Goal: Task Accomplishment & Management: Use online tool/utility

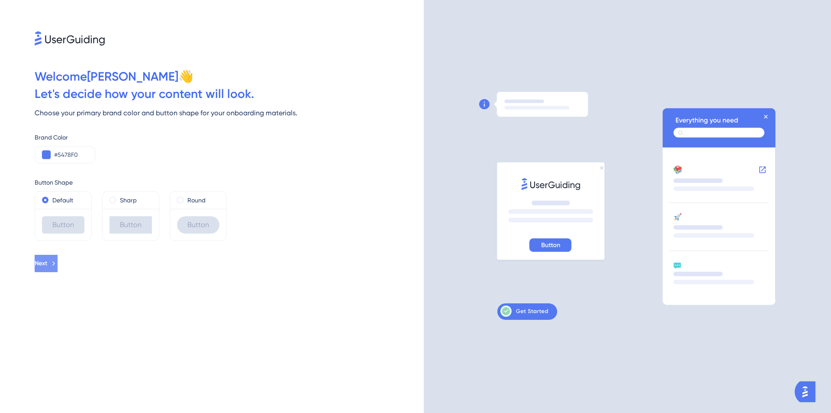
click at [58, 266] on icon at bounding box center [54, 263] width 8 height 8
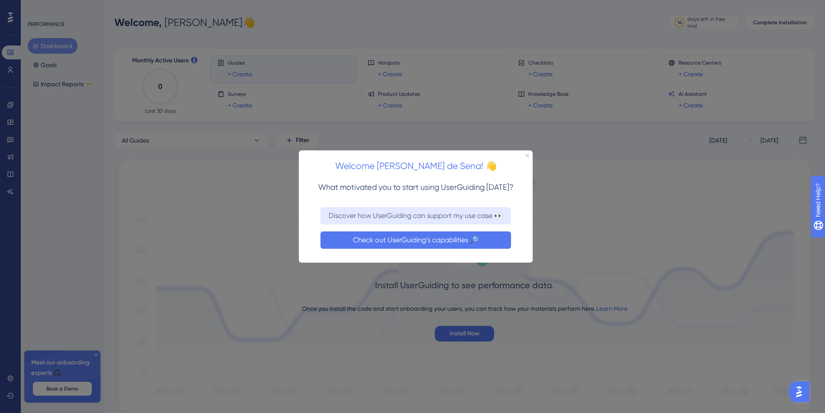
click at [440, 243] on button "Check out UserGuiding’s capabilities 🔎" at bounding box center [415, 239] width 191 height 17
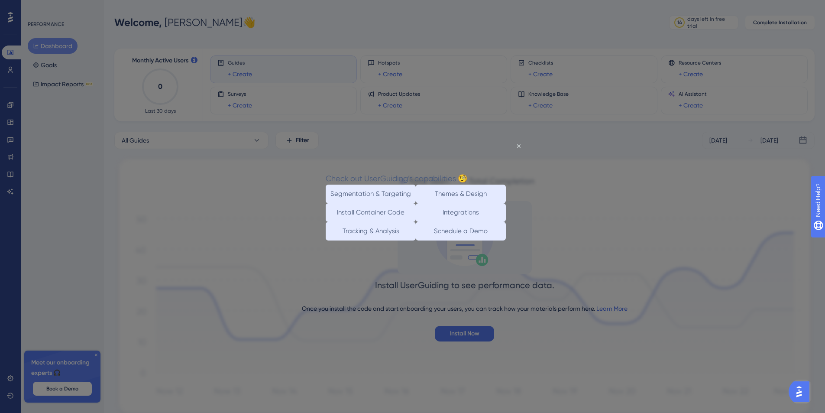
click at [440, 240] on button "Schedule a Demo" at bounding box center [461, 231] width 90 height 19
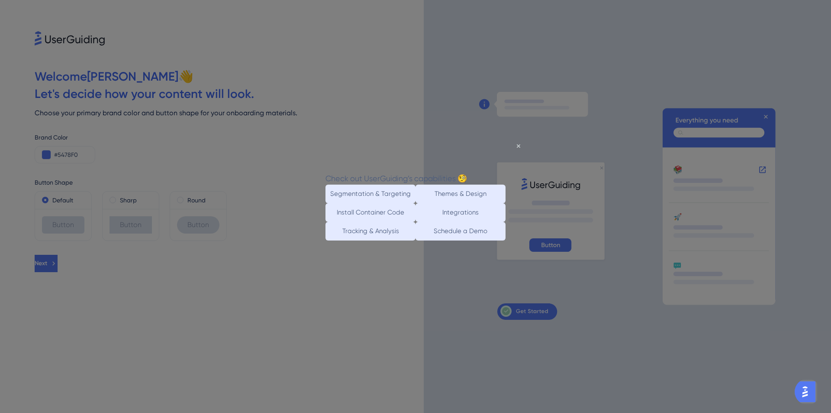
click at [467, 172] on div "Check out UserGuiding’s capabilities 🧐" at bounding box center [397, 178] width 142 height 13
click at [519, 146] on icon "Close Preview" at bounding box center [518, 145] width 3 height 3
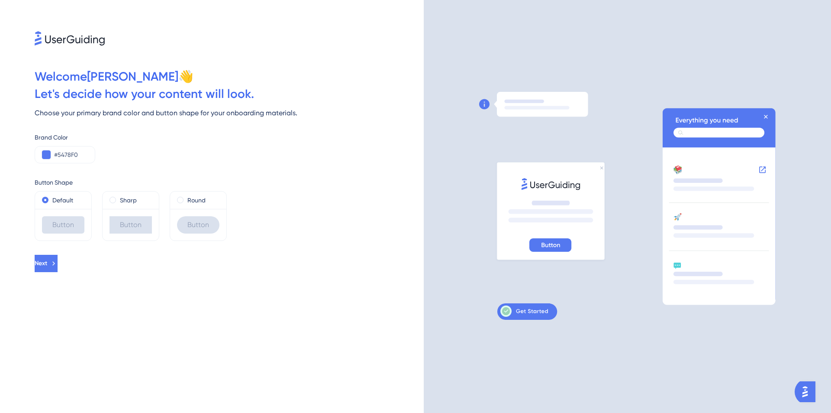
click at [519, 147] on div at bounding box center [543, 206] width 128 height 229
click at [69, 157] on input "#5478F0" at bounding box center [71, 154] width 34 height 10
click at [72, 154] on input "#5478F0" at bounding box center [71, 154] width 34 height 10
click at [523, 312] on icon at bounding box center [525, 310] width 48 height 11
click at [47, 152] on button at bounding box center [46, 154] width 9 height 9
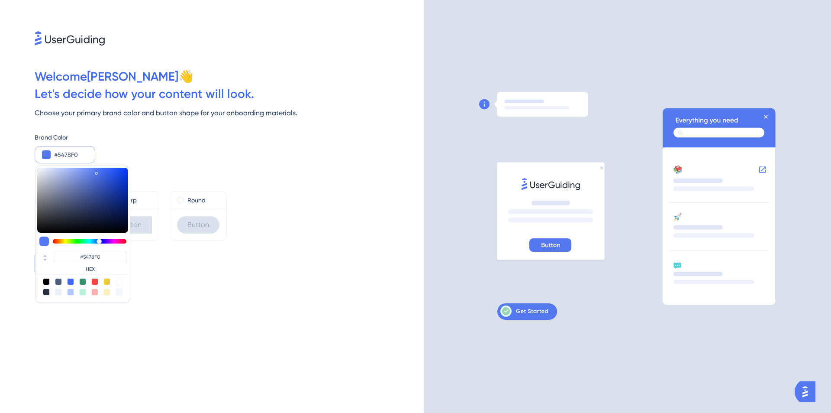
click at [213, 263] on div "Next" at bounding box center [229, 263] width 389 height 17
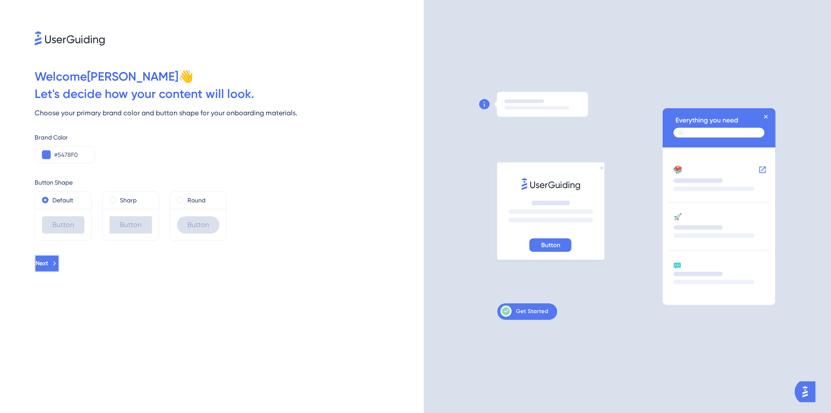
click at [58, 261] on icon at bounding box center [55, 263] width 8 height 8
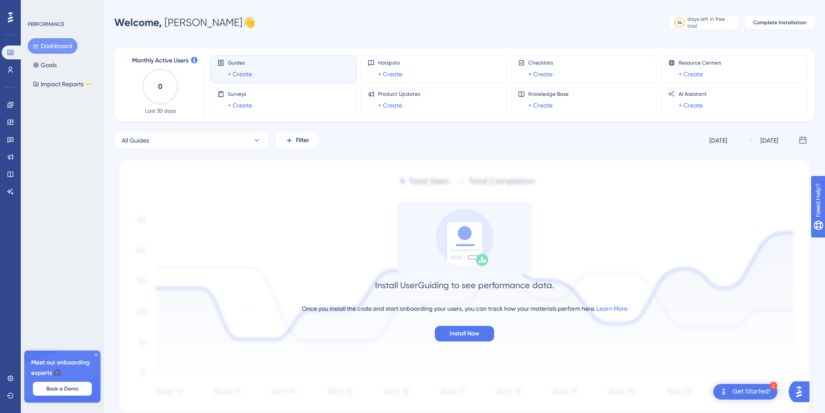
click at [272, 69] on div "Guides + Create" at bounding box center [283, 69] width 132 height 20
click at [401, 107] on link "+ Create" at bounding box center [390, 105] width 24 height 10
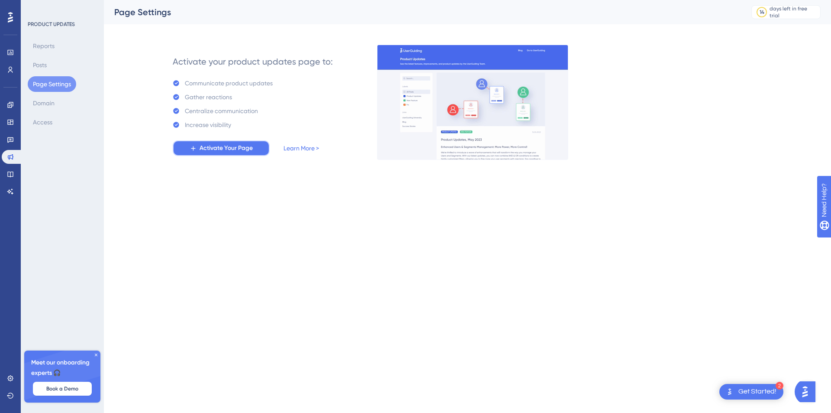
click at [219, 147] on span "Activate Your Page" at bounding box center [226, 148] width 53 height 10
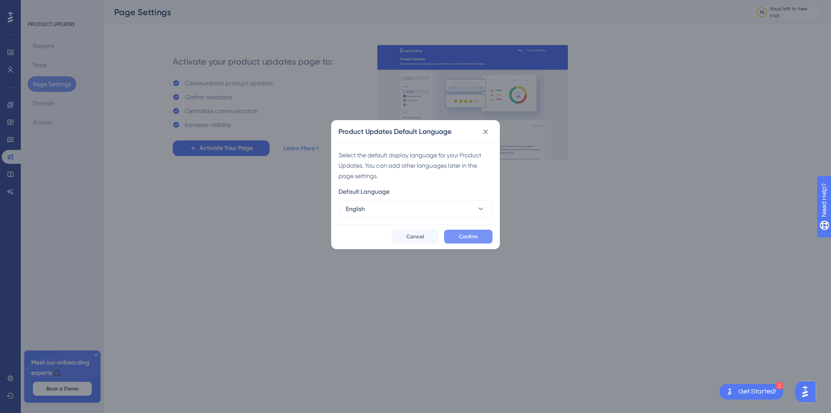
click at [474, 236] on span "Confirm" at bounding box center [468, 236] width 19 height 7
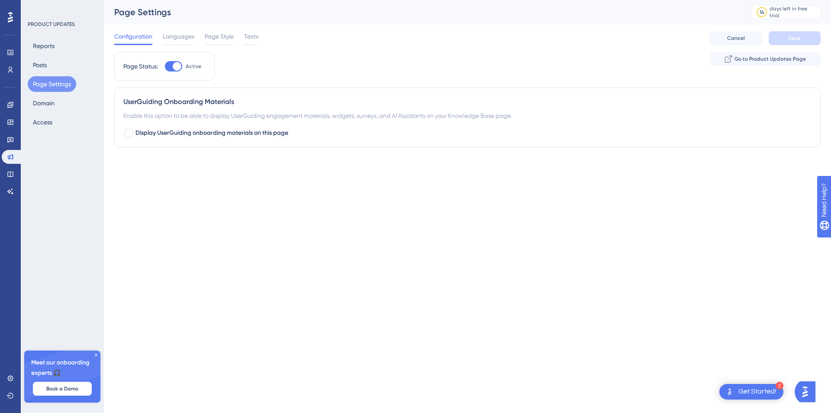
click at [221, 15] on div "Page Settings" at bounding box center [422, 12] width 616 height 12
click at [140, 37] on span "Configuration" at bounding box center [133, 36] width 38 height 10
click at [50, 121] on button "Access" at bounding box center [43, 122] width 30 height 16
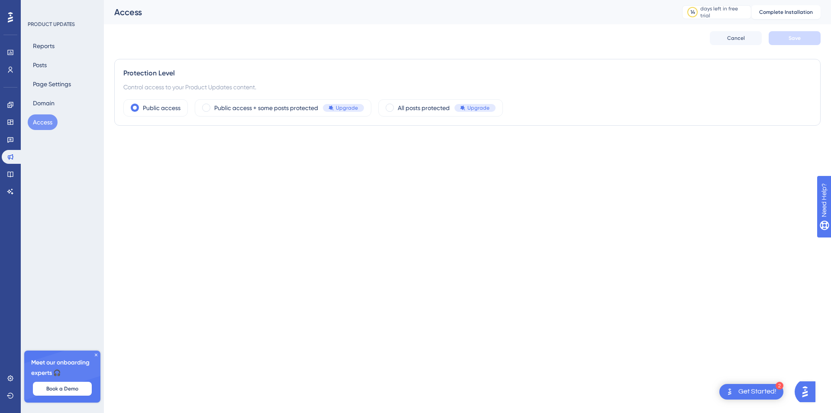
click at [188, 69] on div "Protection Level" at bounding box center [467, 73] width 688 height 10
click at [184, 82] on div "Control access to your Product Updates content." at bounding box center [467, 87] width 688 height 10
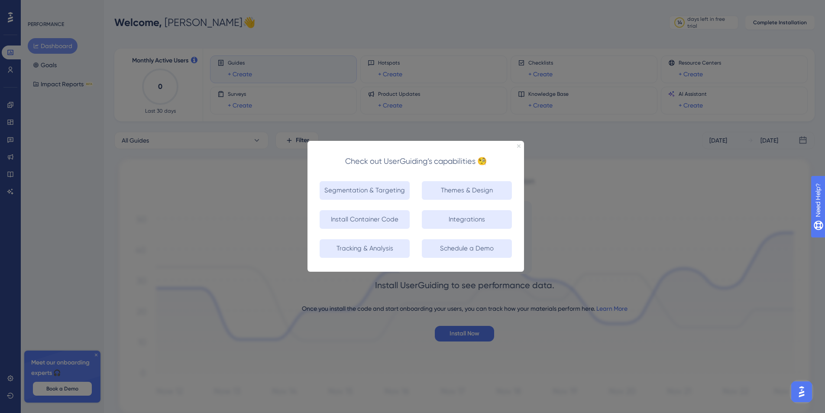
click at [518, 144] on icon "Close Preview" at bounding box center [518, 145] width 3 height 3
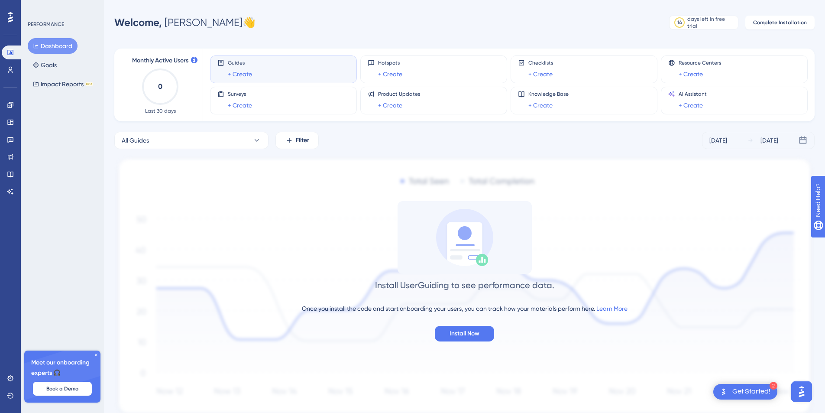
click at [59, 50] on button "Dashboard" at bounding box center [53, 46] width 50 height 16
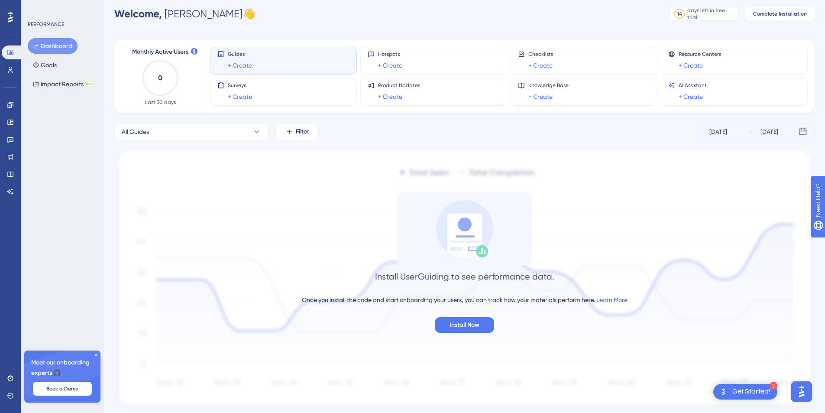
scroll to position [34, 0]
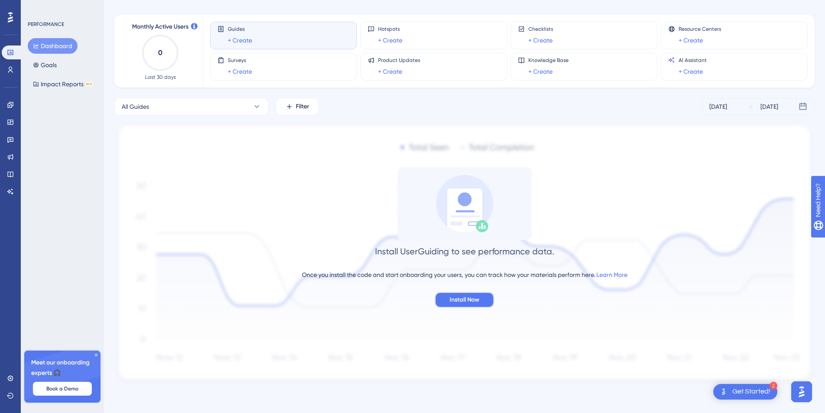
click at [469, 300] on span "Install Now" at bounding box center [464, 299] width 30 height 10
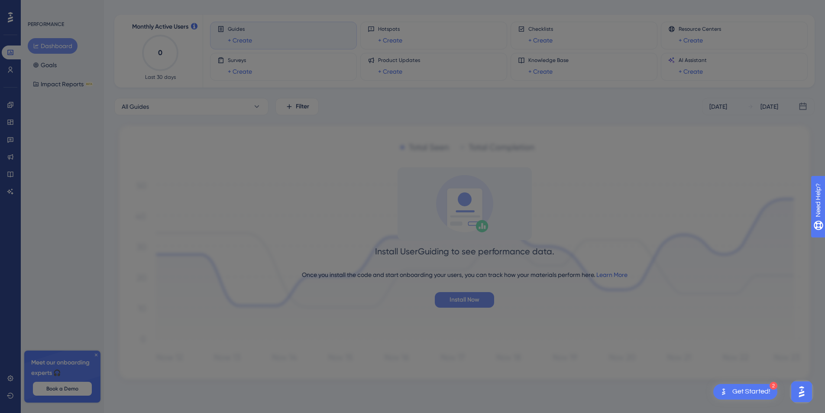
scroll to position [0, 0]
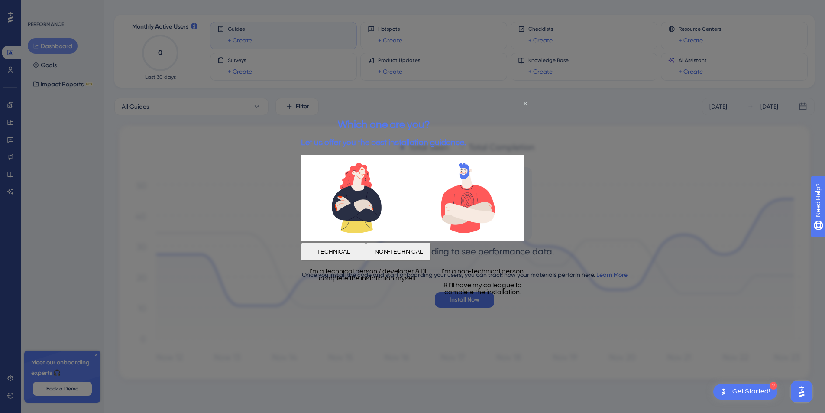
click at [431, 250] on button "NON-TECHNICAL" at bounding box center [398, 251] width 65 height 18
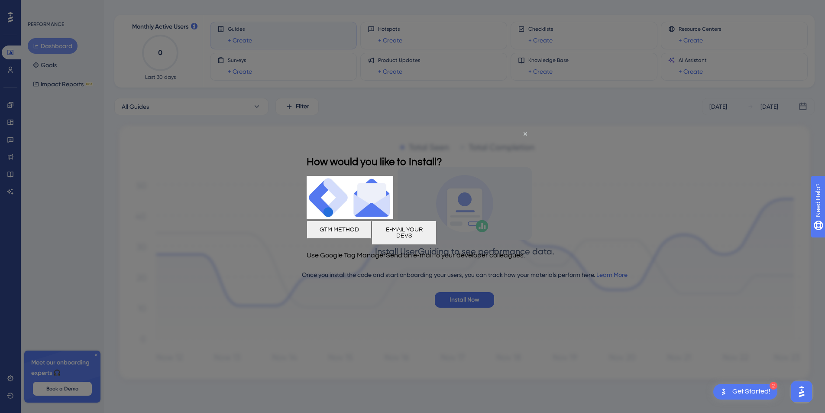
click at [436, 233] on button "E-MAIL YOUR DEVS" at bounding box center [404, 232] width 65 height 24
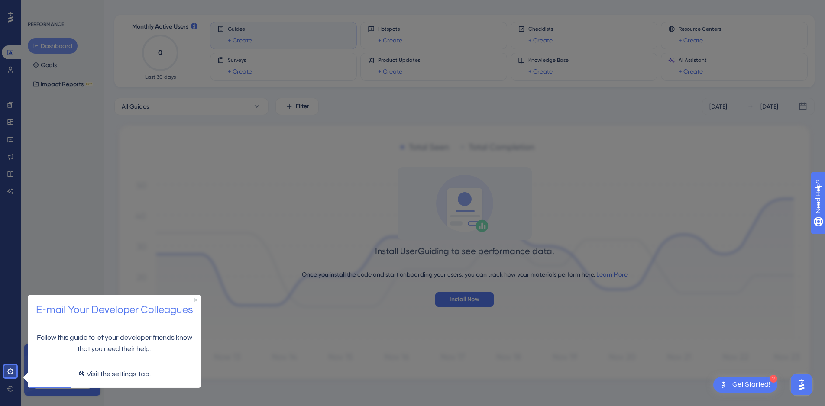
click at [756, 389] on div "Get Started!" at bounding box center [751, 385] width 38 height 10
click at [758, 387] on div "Get Started!" at bounding box center [751, 385] width 38 height 10
click at [766, 382] on div "Get Started!" at bounding box center [751, 385] width 38 height 10
